Goal: Transaction & Acquisition: Purchase product/service

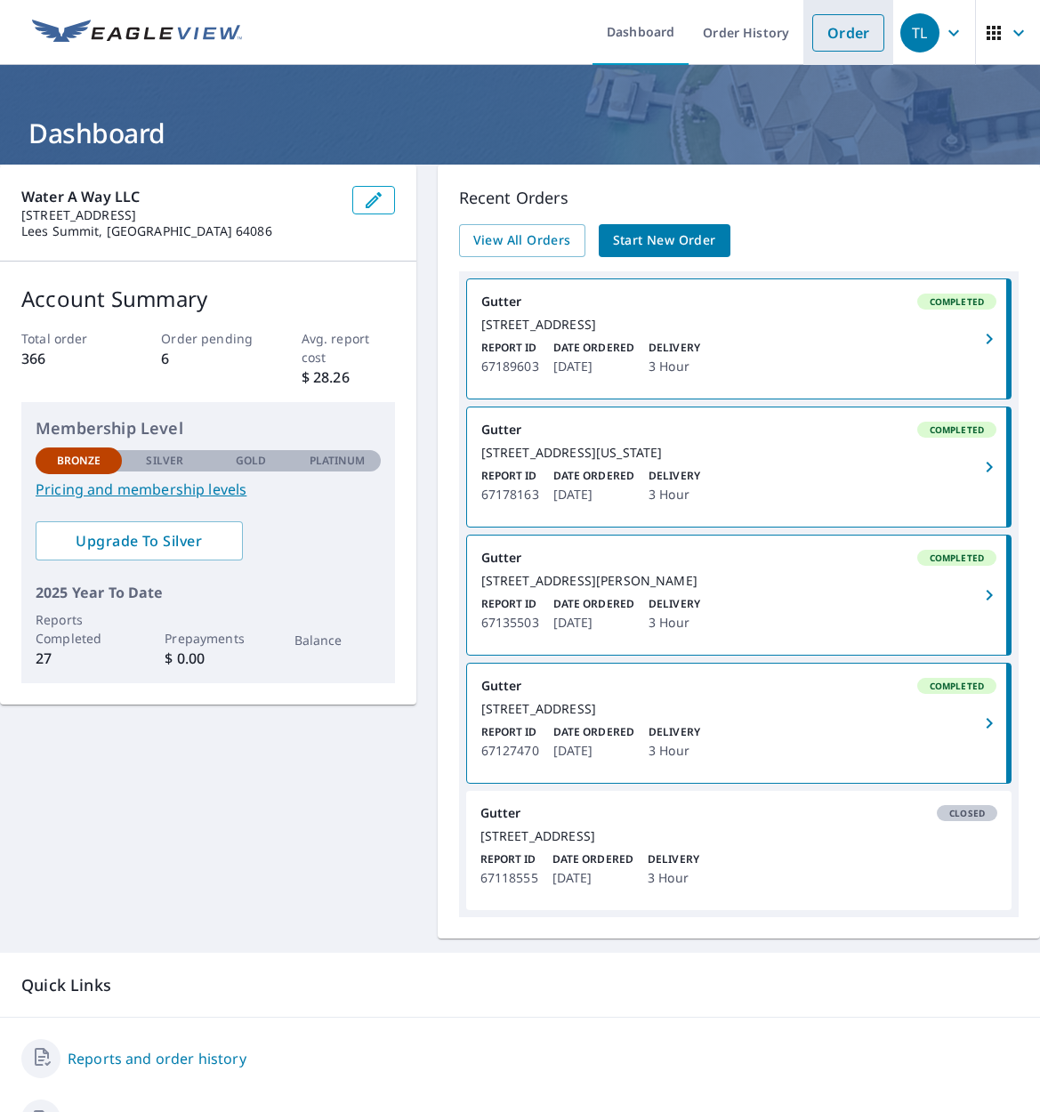
click at [835, 48] on link "Order" at bounding box center [848, 32] width 72 height 37
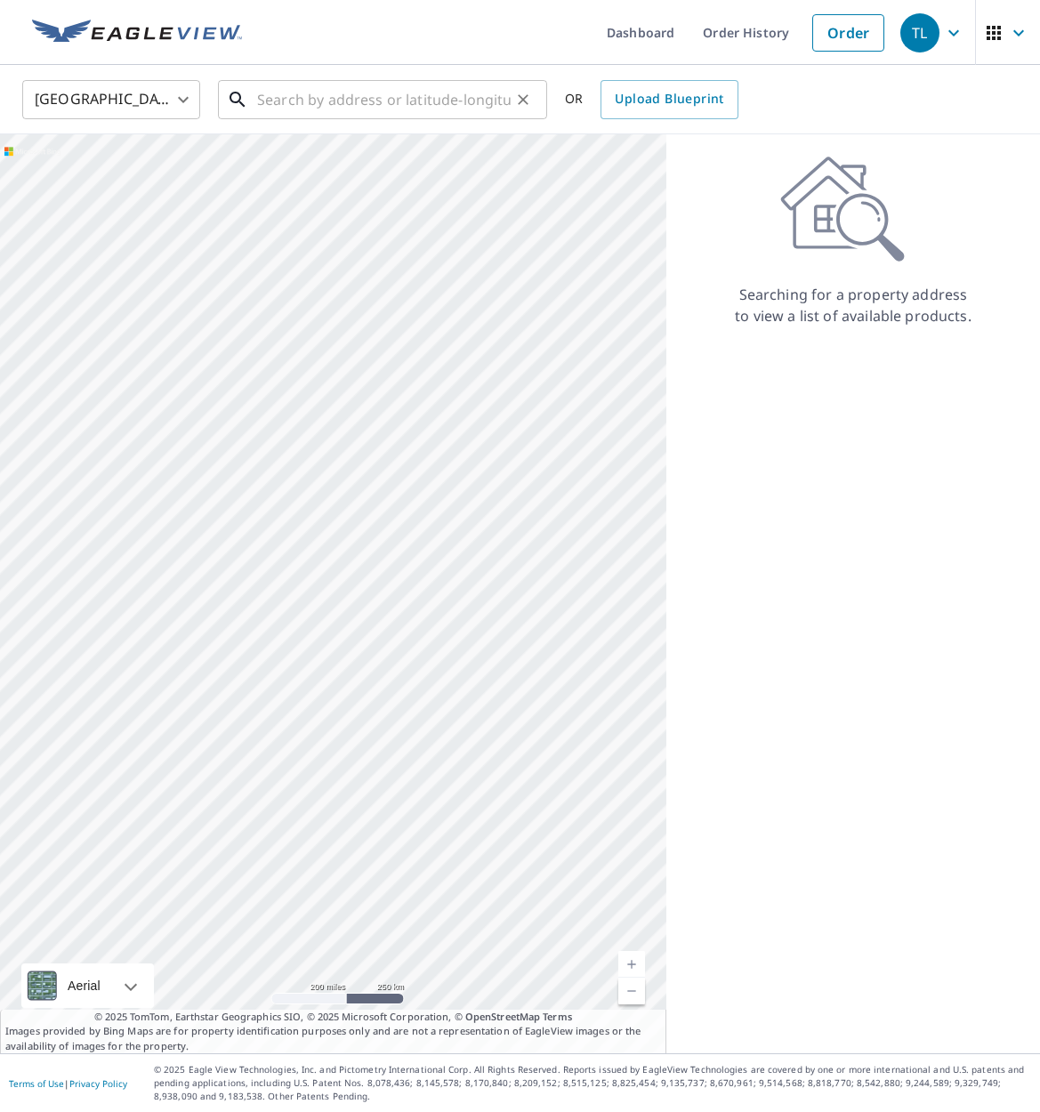
click at [424, 90] on input "text" at bounding box center [384, 100] width 254 height 50
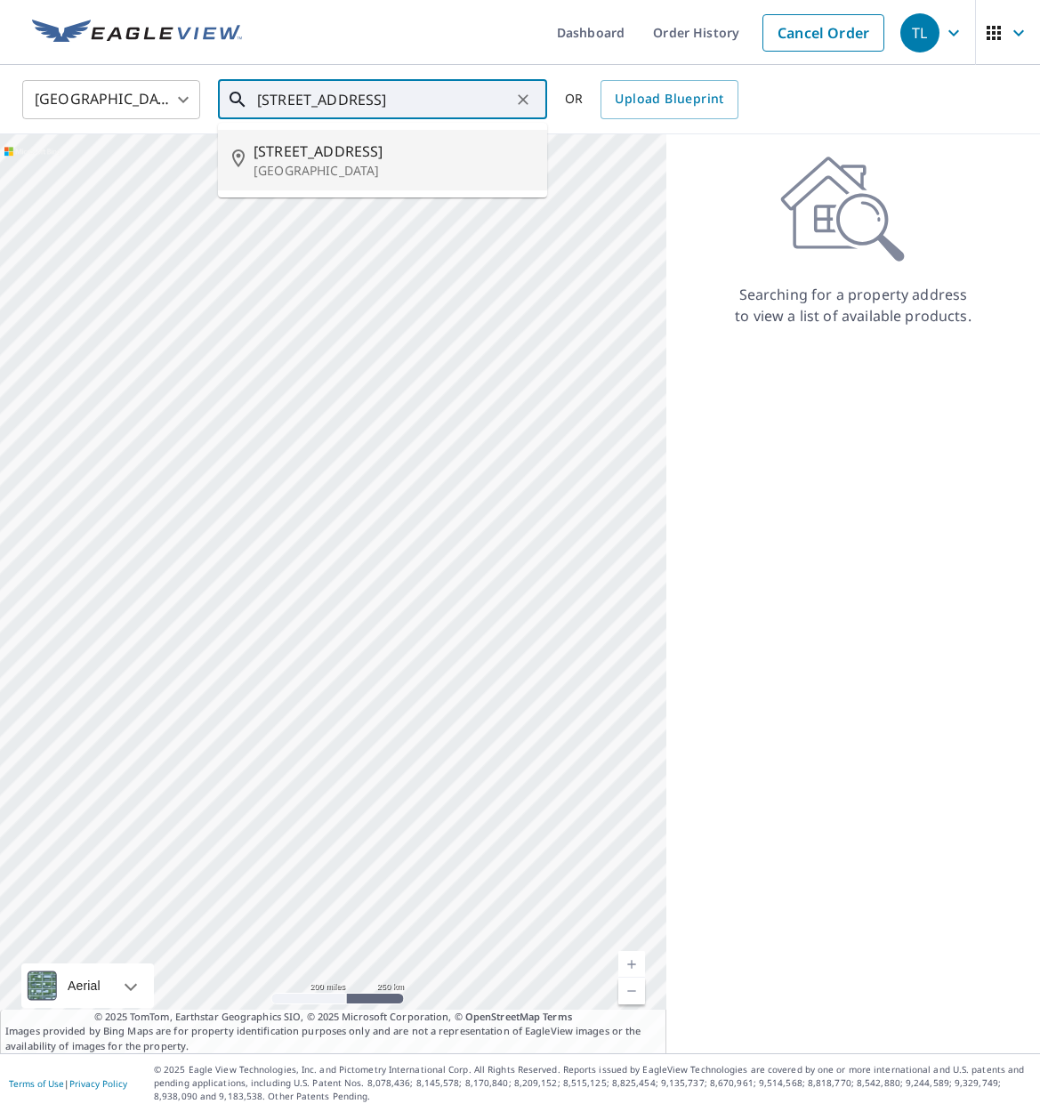
click at [337, 149] on span "[STREET_ADDRESS]" at bounding box center [393, 151] width 279 height 21
type input "[STREET_ADDRESS]"
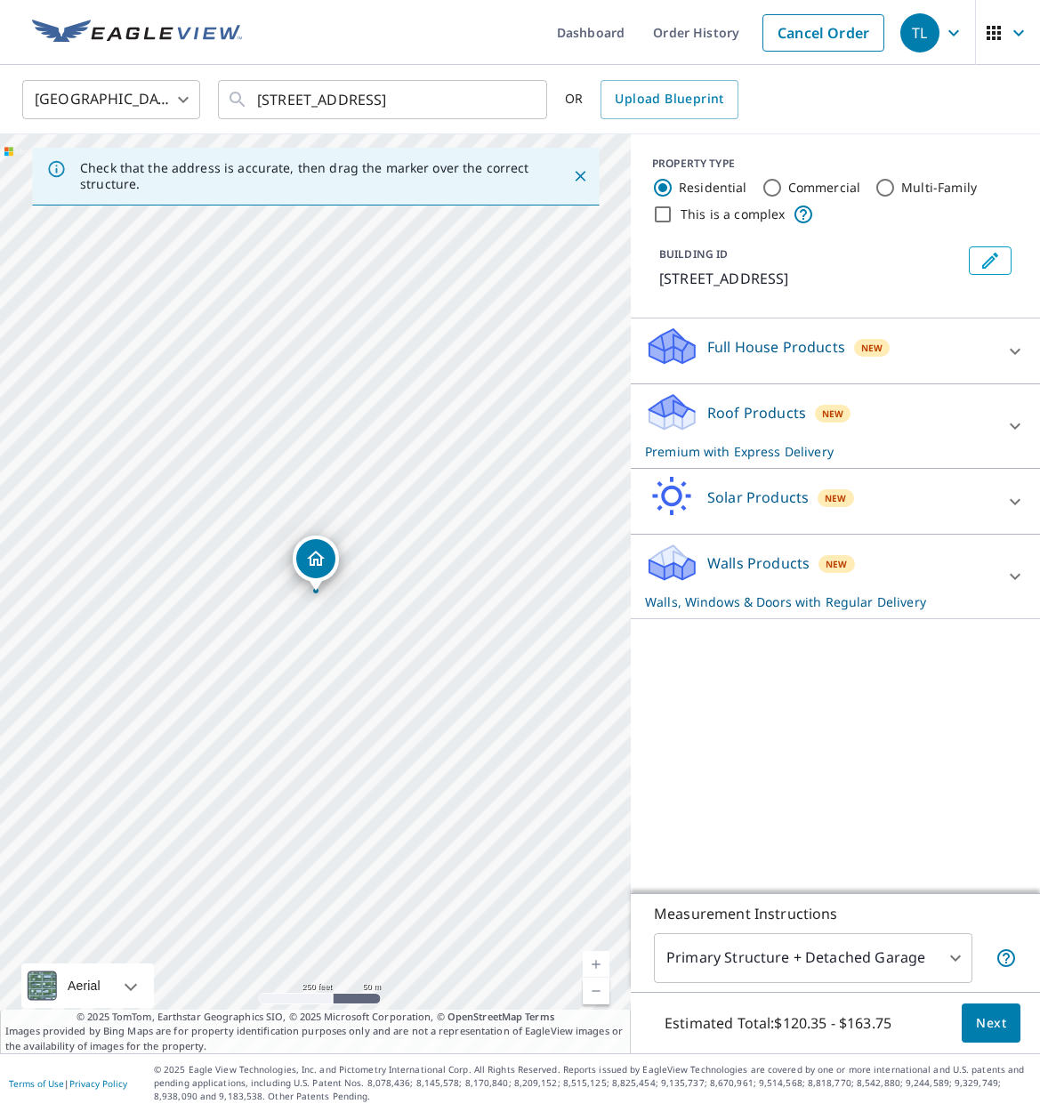
click at [780, 427] on div "Roof Products New Premium with Express Delivery" at bounding box center [819, 426] width 349 height 69
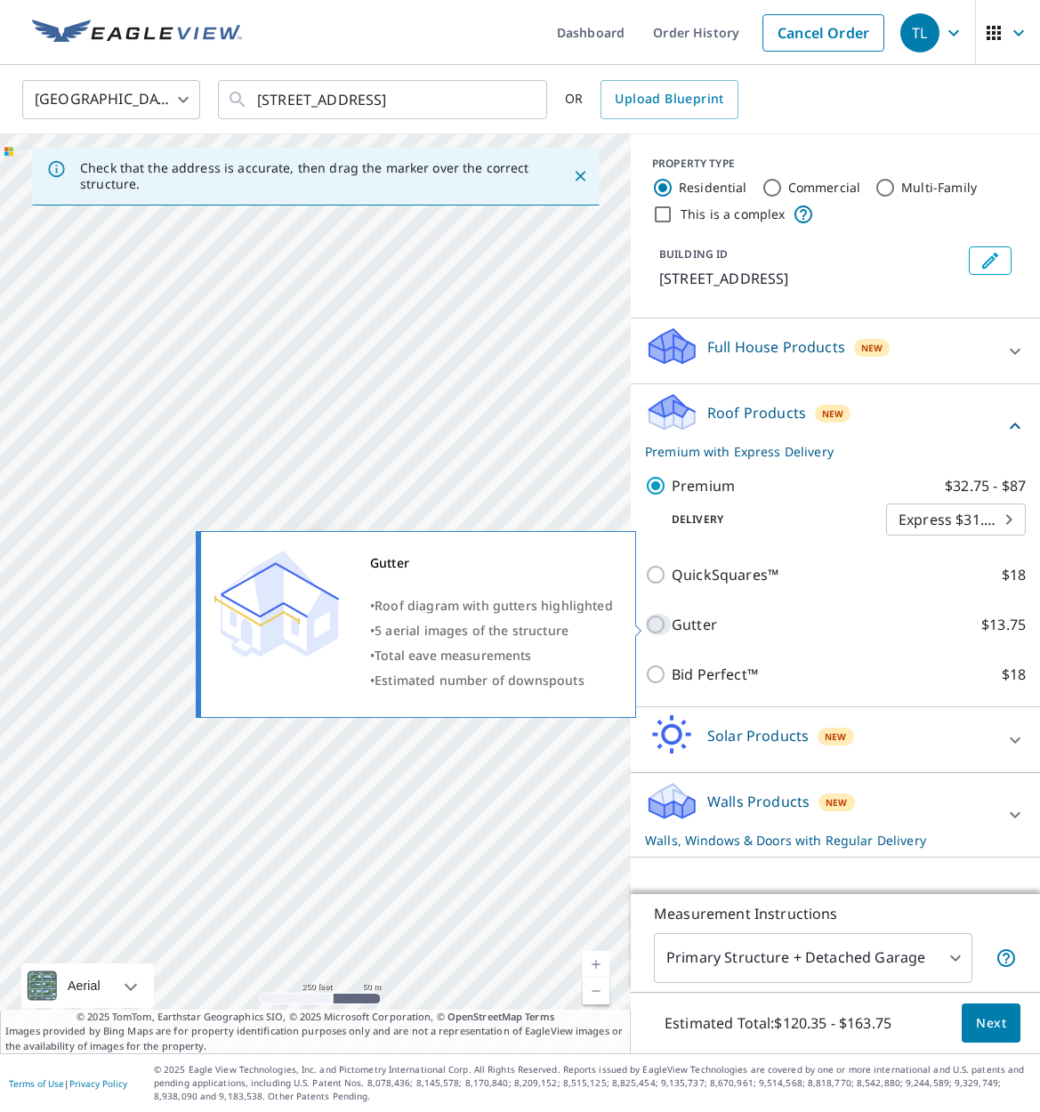
click at [664, 621] on input "Gutter $13.75" at bounding box center [658, 624] width 27 height 21
checkbox input "true"
checkbox input "false"
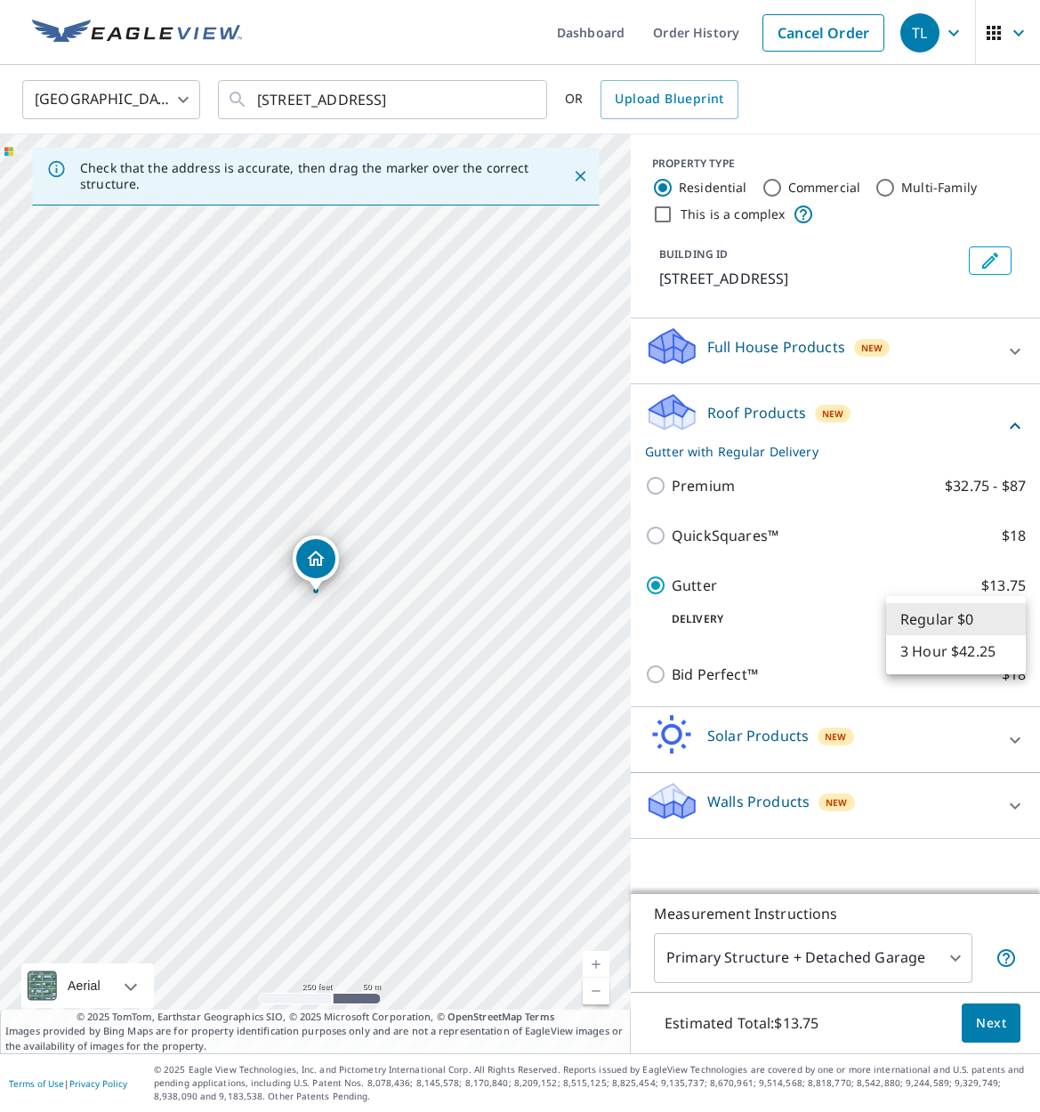
click at [973, 629] on body "TL TL Dashboard Order History Cancel Order TL [GEOGRAPHIC_DATA] [GEOGRAPHIC_DAT…" at bounding box center [520, 556] width 1040 height 1112
click at [968, 650] on li "3 Hour $42.25" at bounding box center [956, 651] width 140 height 32
type input "7"
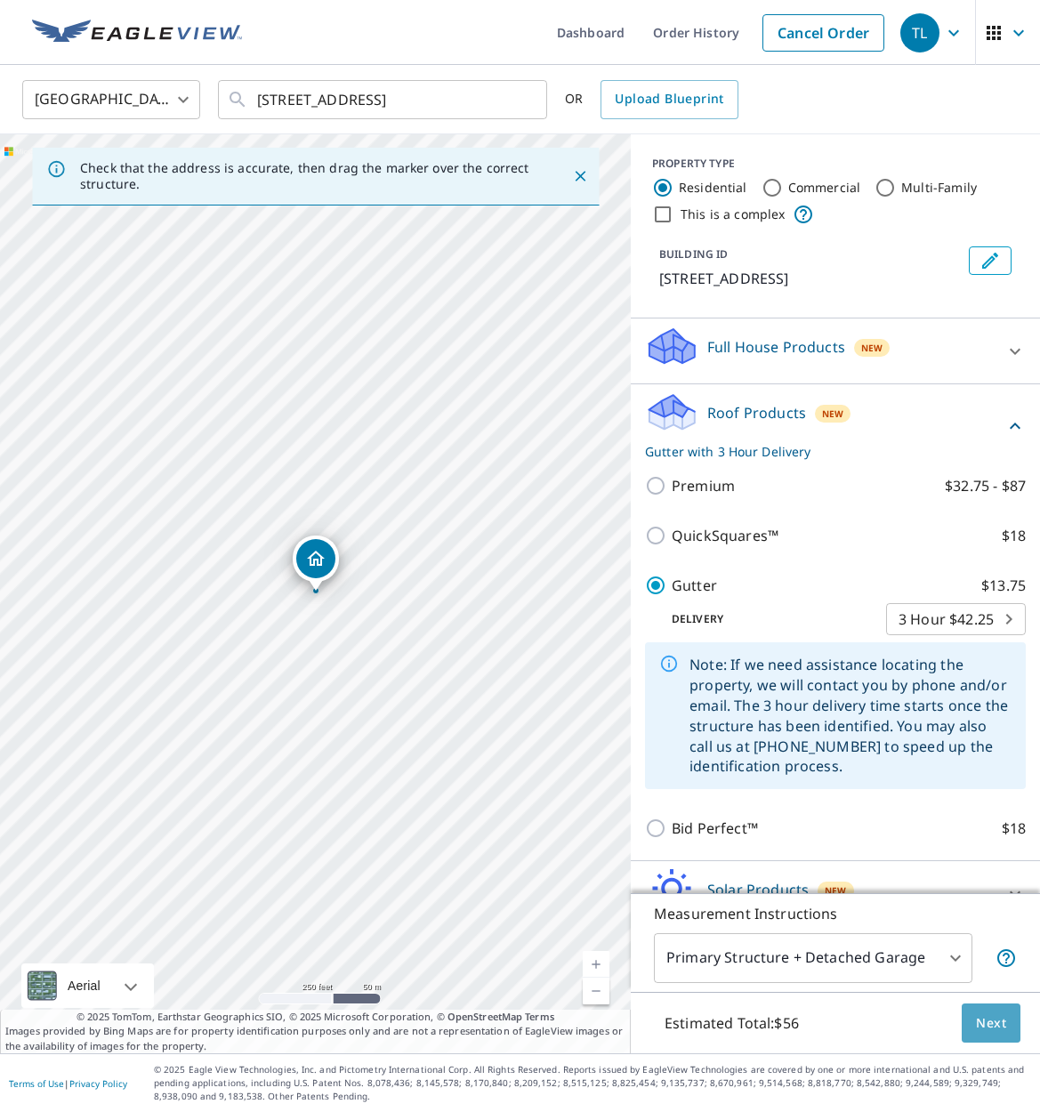
click at [989, 1025] on span "Next" at bounding box center [991, 1024] width 30 height 22
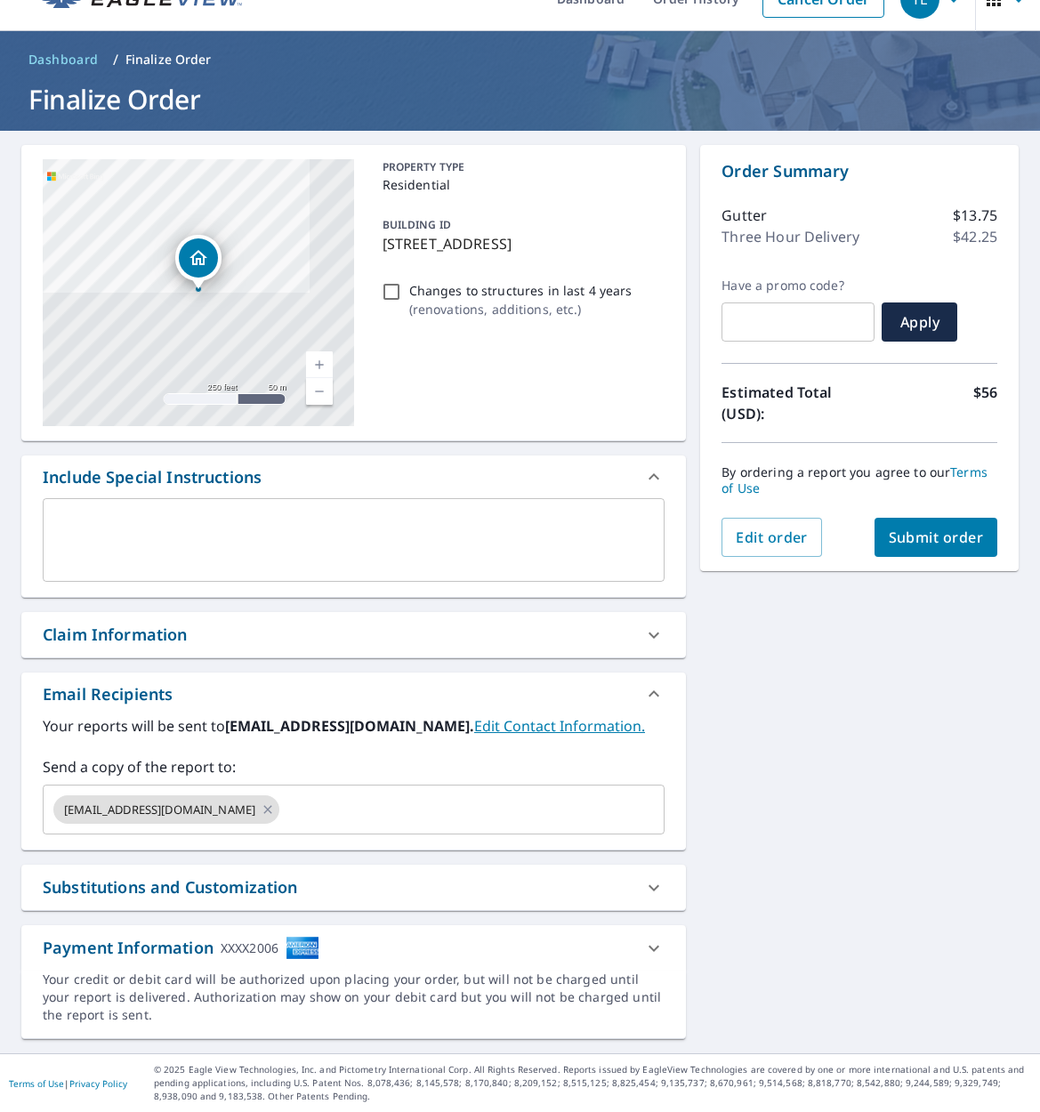
scroll to position [34, 0]
click at [942, 545] on span "Submit order" at bounding box center [936, 538] width 95 height 20
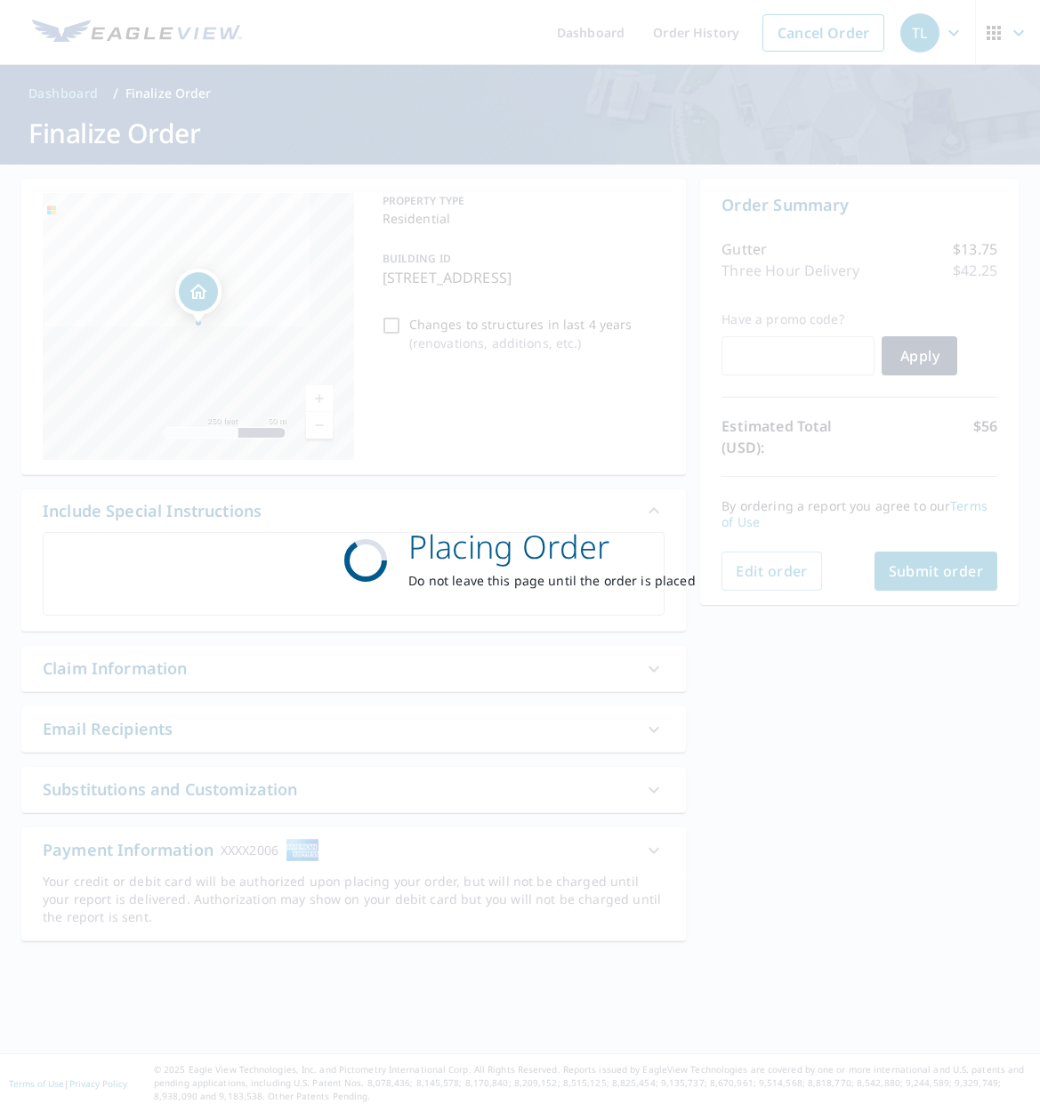
scroll to position [0, 0]
